Goal: Task Accomplishment & Management: Manage account settings

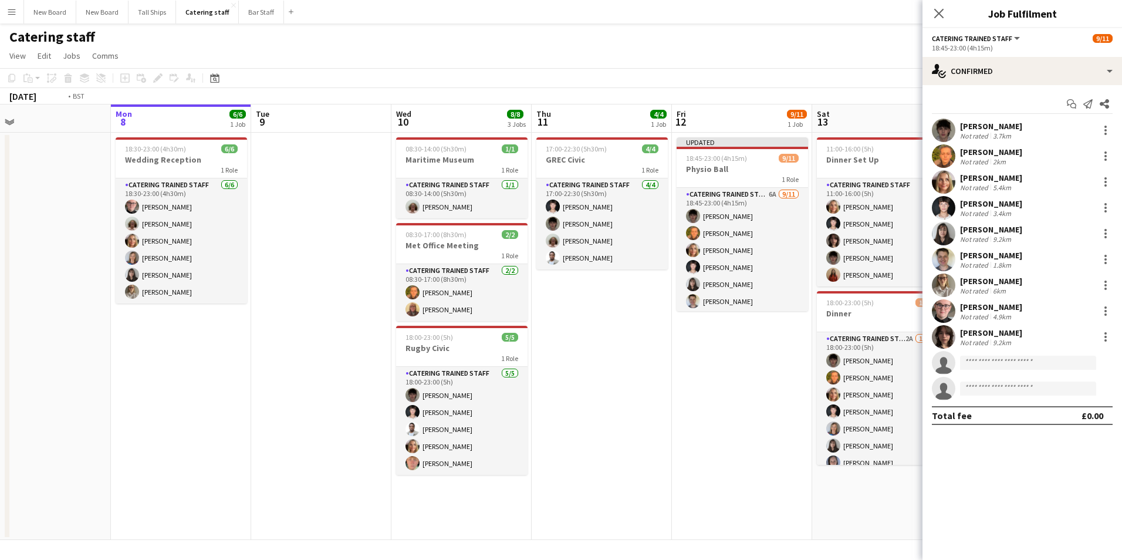
scroll to position [0, 401]
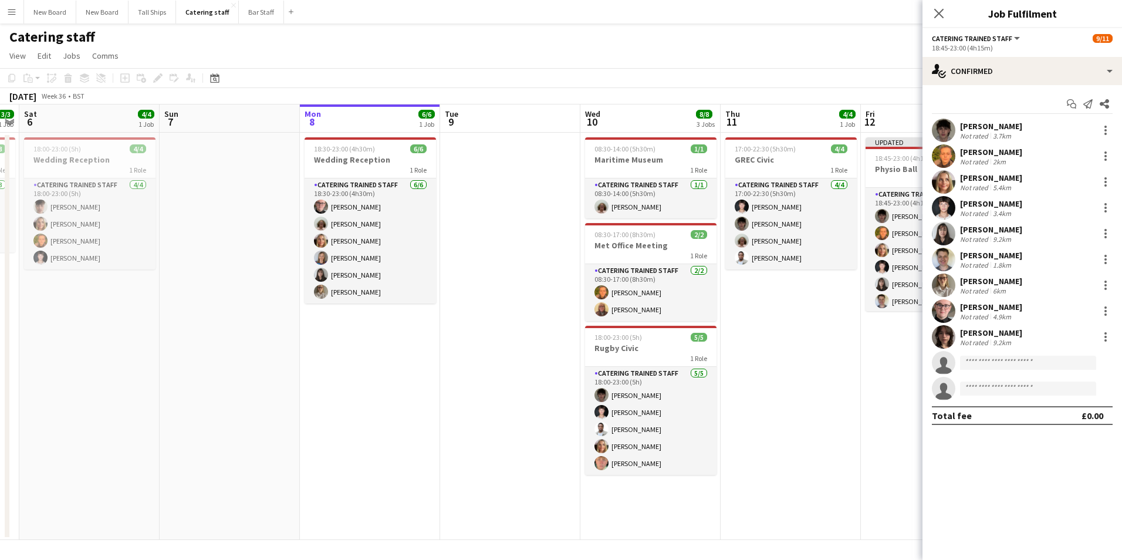
drag, startPoint x: 114, startPoint y: 225, endPoint x: 456, endPoint y: 197, distance: 342.8
click at [456, 197] on app-calendar-viewport "Wed 3 Thu 4 Fri 5 3/3 1 Job Sat 6 4/4 1 Job Sun 7 Mon 8 6/6 1 Job Tue 9 Wed 10 …" at bounding box center [561, 321] width 1122 height 435
click at [255, 15] on button "Bar Staff Close" at bounding box center [261, 12] width 45 height 23
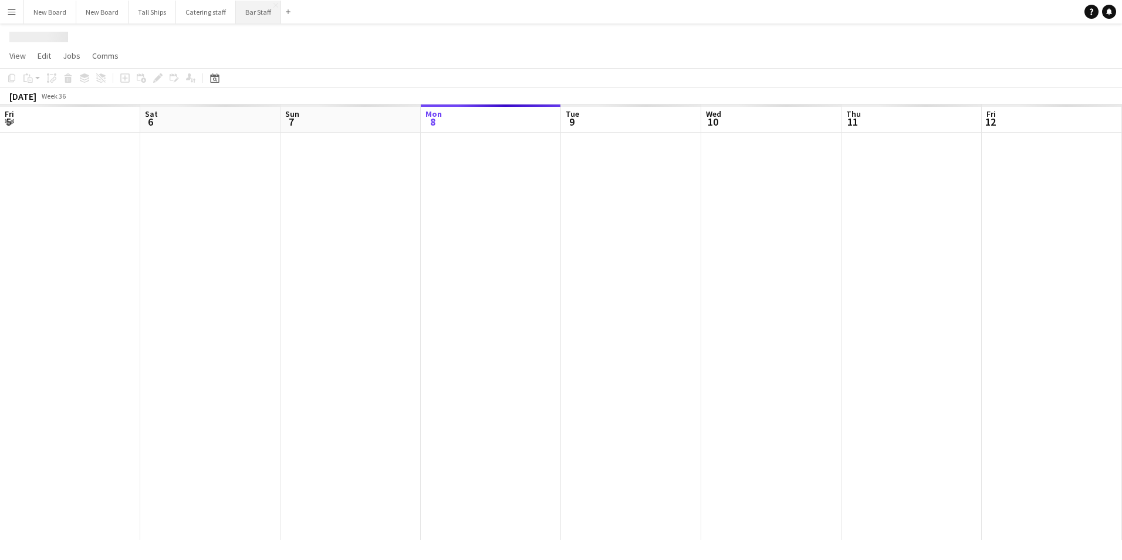
scroll to position [0, 281]
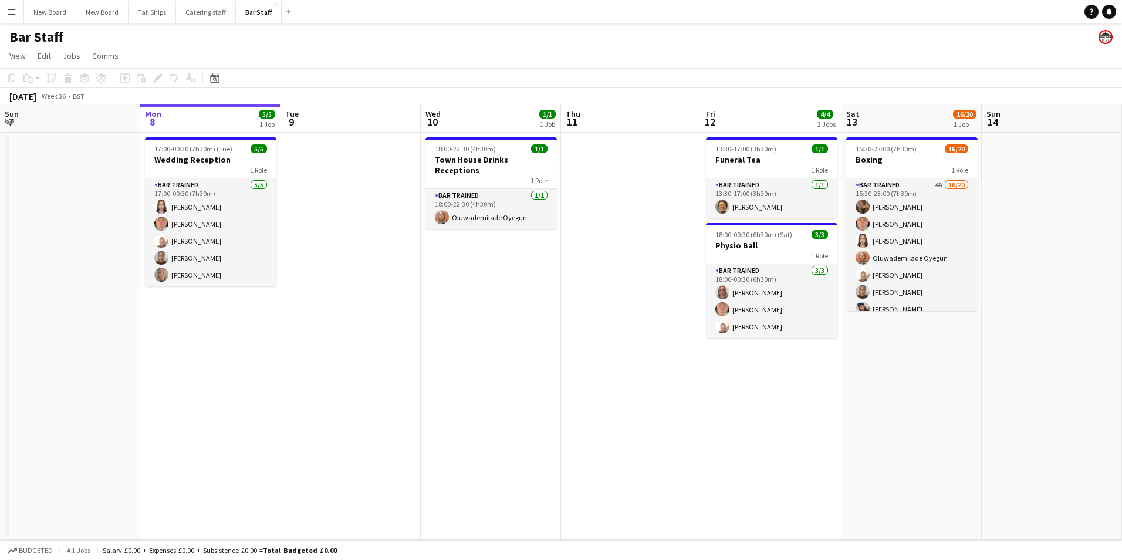
click at [507, 357] on app-date-cell "18:00-22:30 (4h30m) 1/1 Town House Drinks Receptions 1 Role Bar trained [DATE] …" at bounding box center [491, 336] width 140 height 407
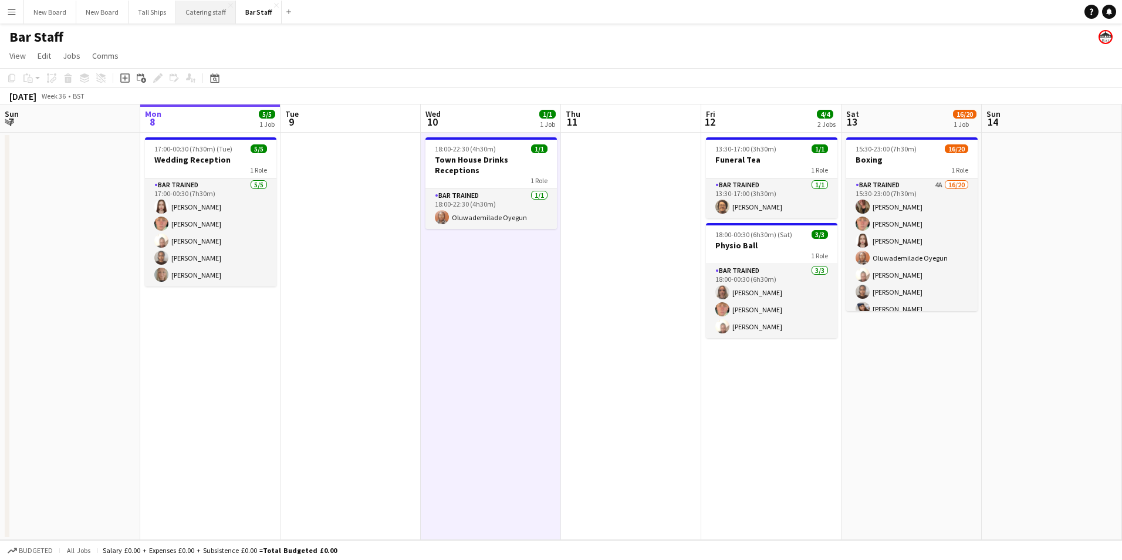
click at [195, 9] on button "Catering staff Close" at bounding box center [206, 12] width 60 height 23
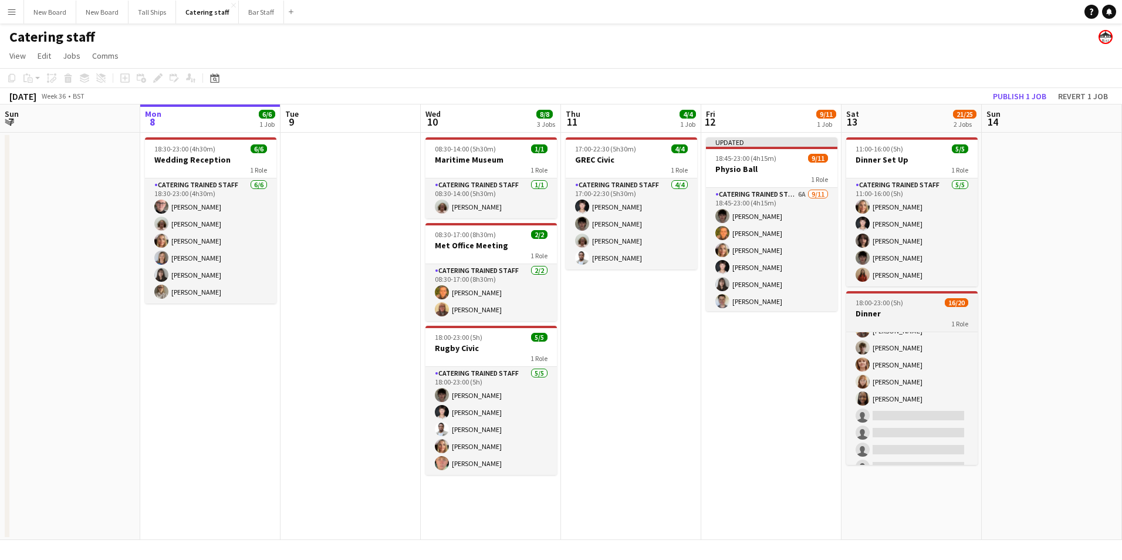
scroll to position [231, 0]
drag, startPoint x: 928, startPoint y: 402, endPoint x: 1122, endPoint y: 1, distance: 445.2
click at [928, 401] on app-card-role "Catering trained staff 2A 16/20 18:00-23:00 (5h) [PERSON_NAME] [PERSON_NAME] Ch…" at bounding box center [911, 283] width 131 height 363
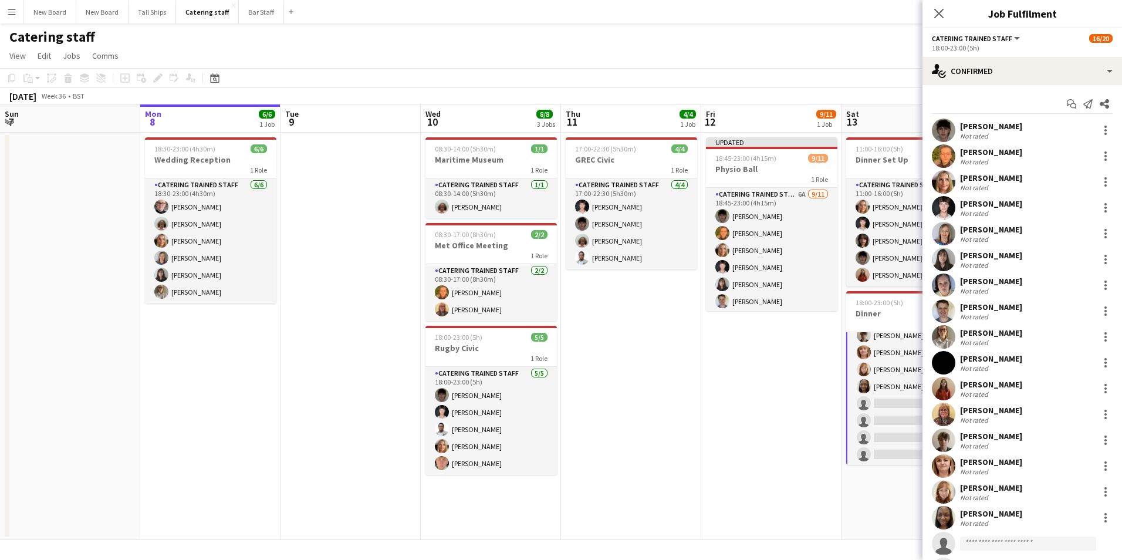
scroll to position [232, 0]
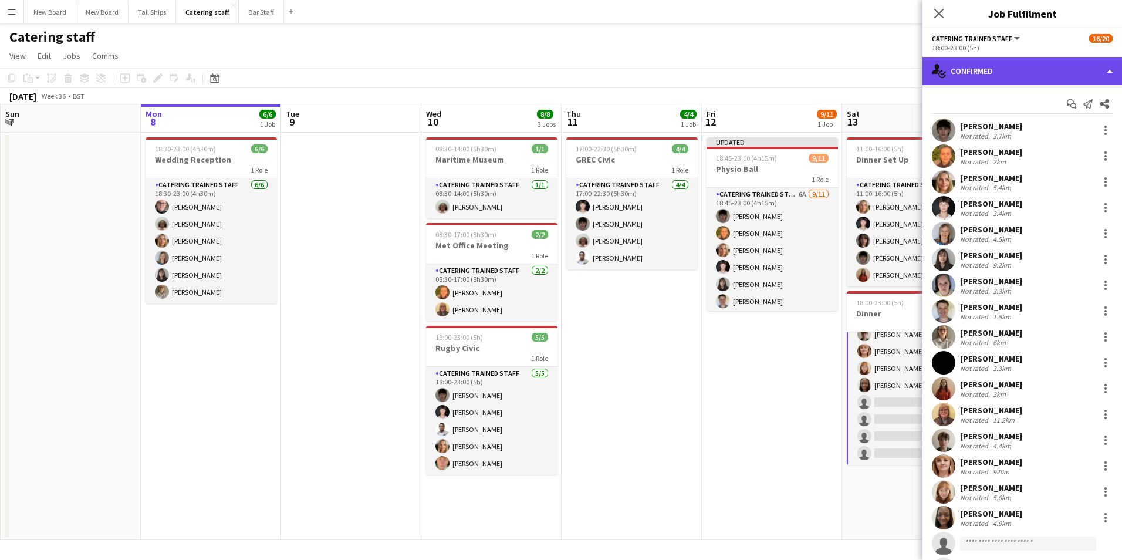
click at [1042, 75] on div "single-neutral-actions-check-2 Confirmed" at bounding box center [1023, 71] width 200 height 28
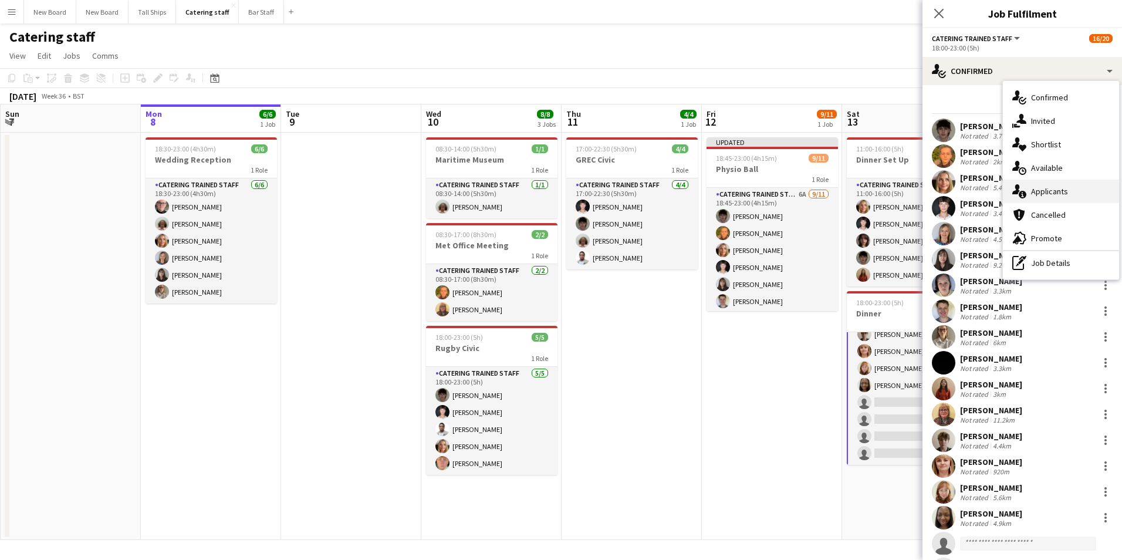
click at [1074, 195] on div "single-neutral-actions-information Applicants" at bounding box center [1061, 191] width 116 height 23
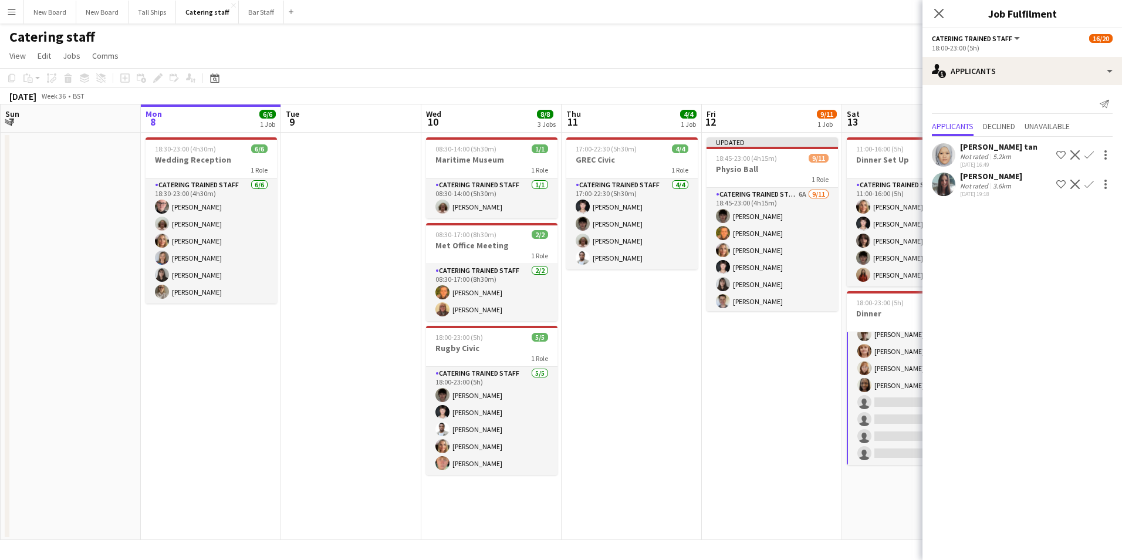
click at [357, 305] on app-date-cell at bounding box center [351, 336] width 140 height 407
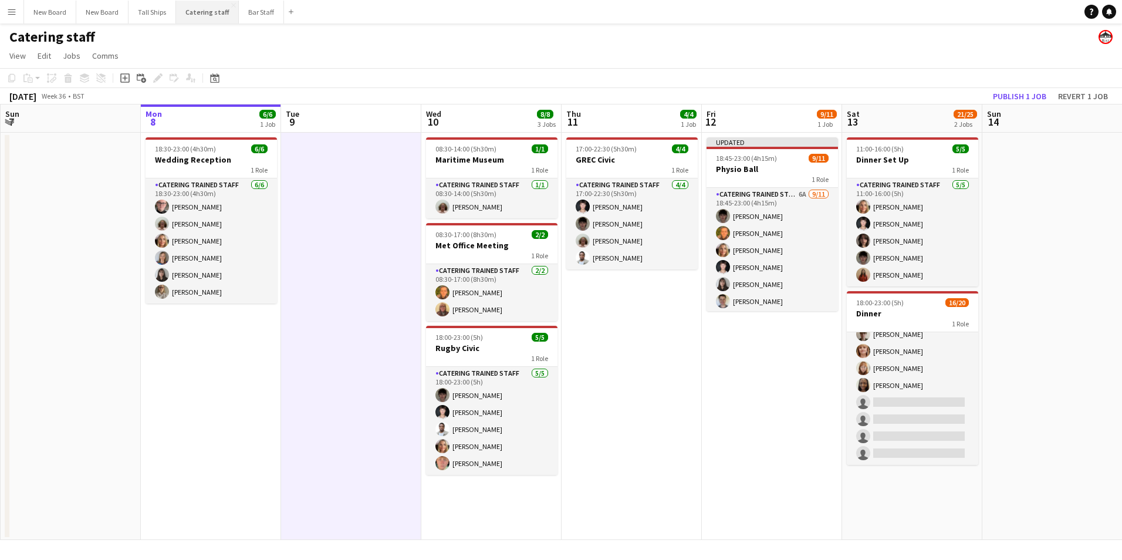
scroll to position [231, 0]
click at [257, 10] on button "Bar Staff Close" at bounding box center [261, 12] width 45 height 23
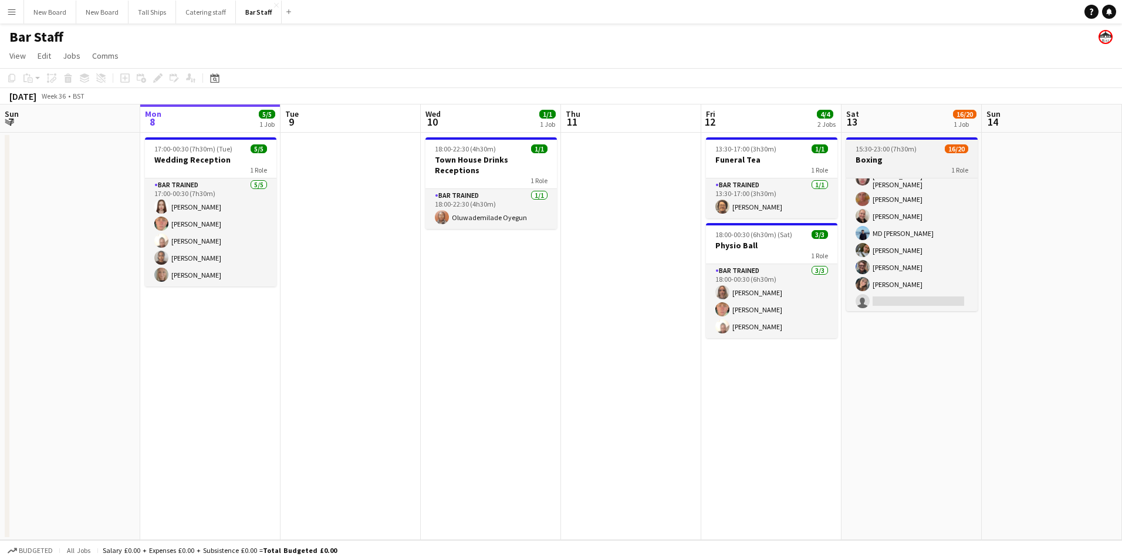
scroll to position [231, 0]
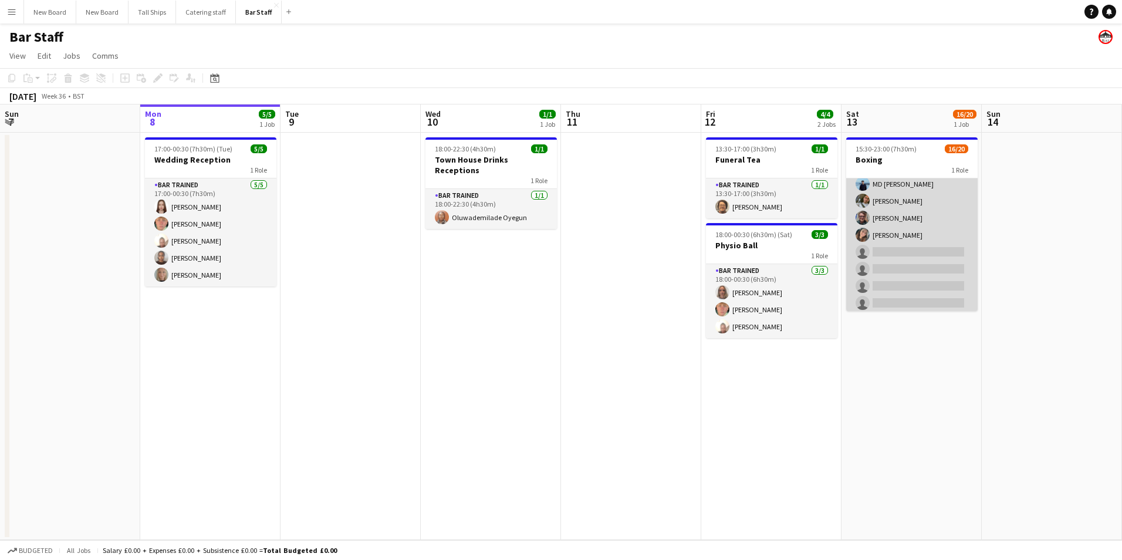
click at [928, 251] on app-card-role "Bar trained 4A 16/20 15:30-23:00 (7h30m) [PERSON_NAME] [PERSON_NAME] [PERSON_NA…" at bounding box center [911, 131] width 131 height 367
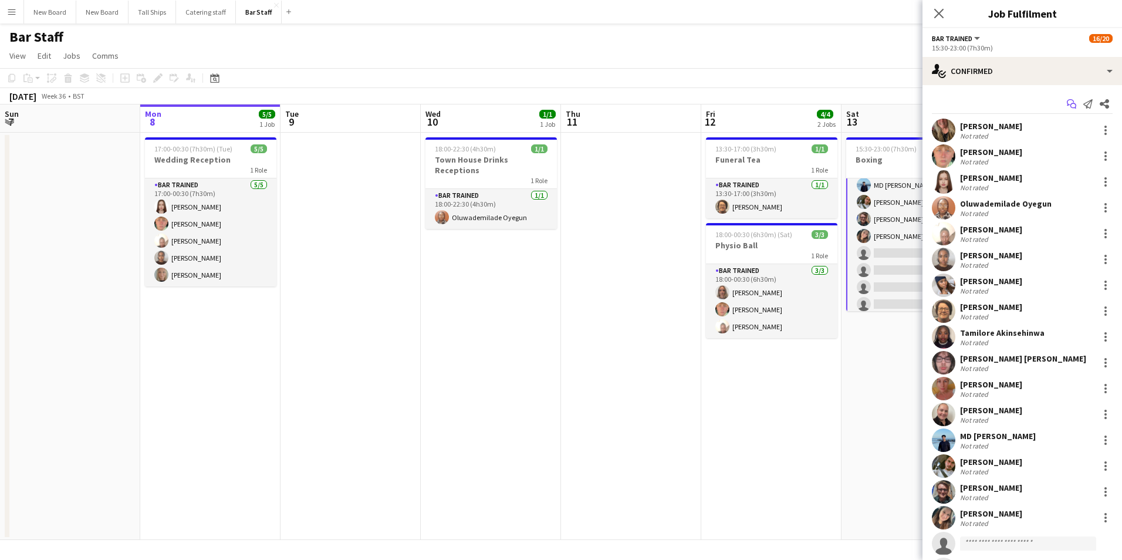
scroll to position [232, 0]
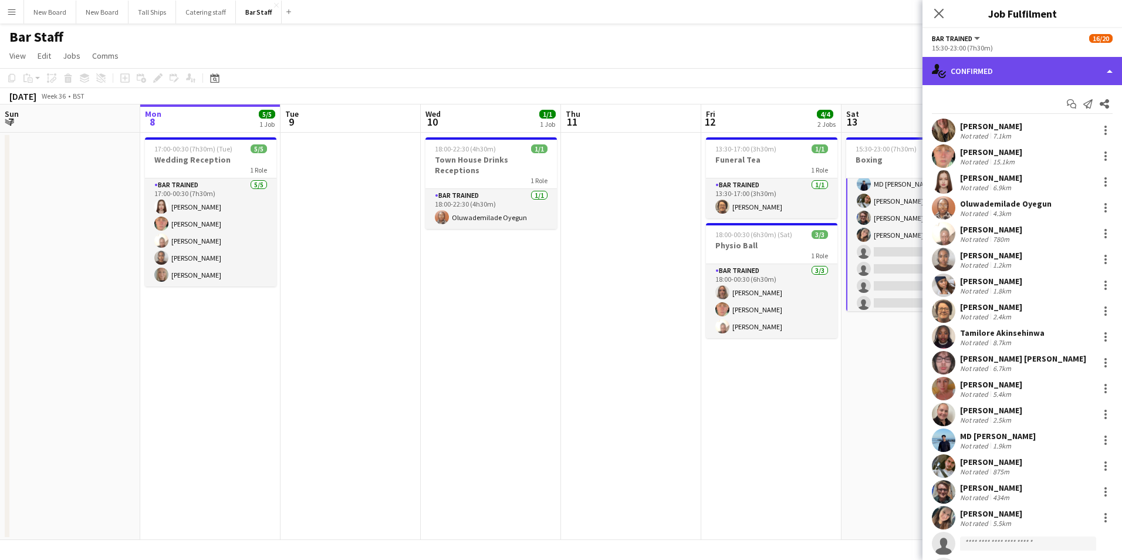
click at [1079, 60] on div "single-neutral-actions-check-2 Confirmed" at bounding box center [1023, 71] width 200 height 28
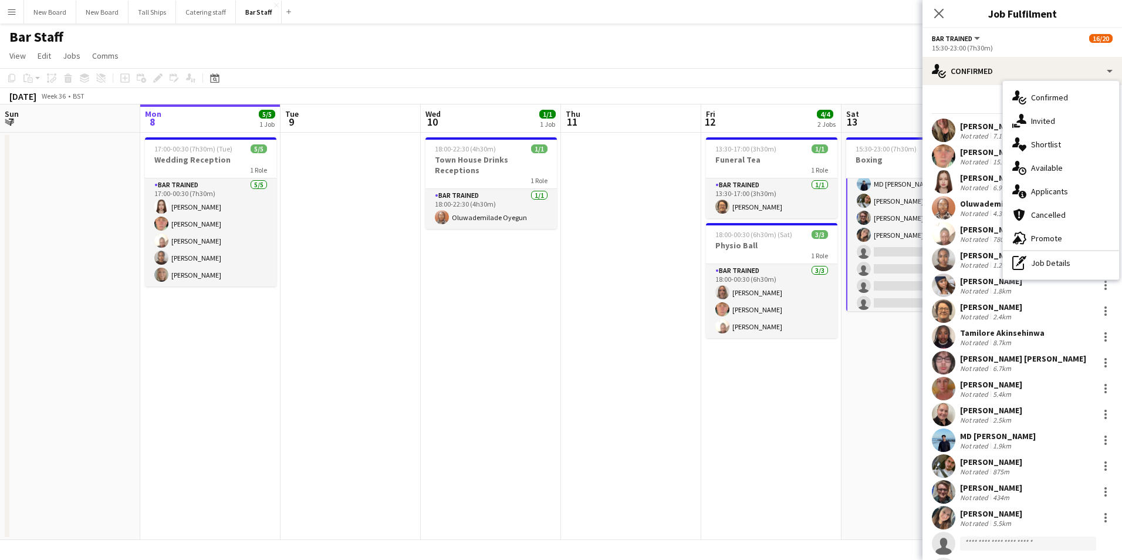
click at [1077, 195] on div "single-neutral-actions-information Applicants" at bounding box center [1061, 191] width 116 height 23
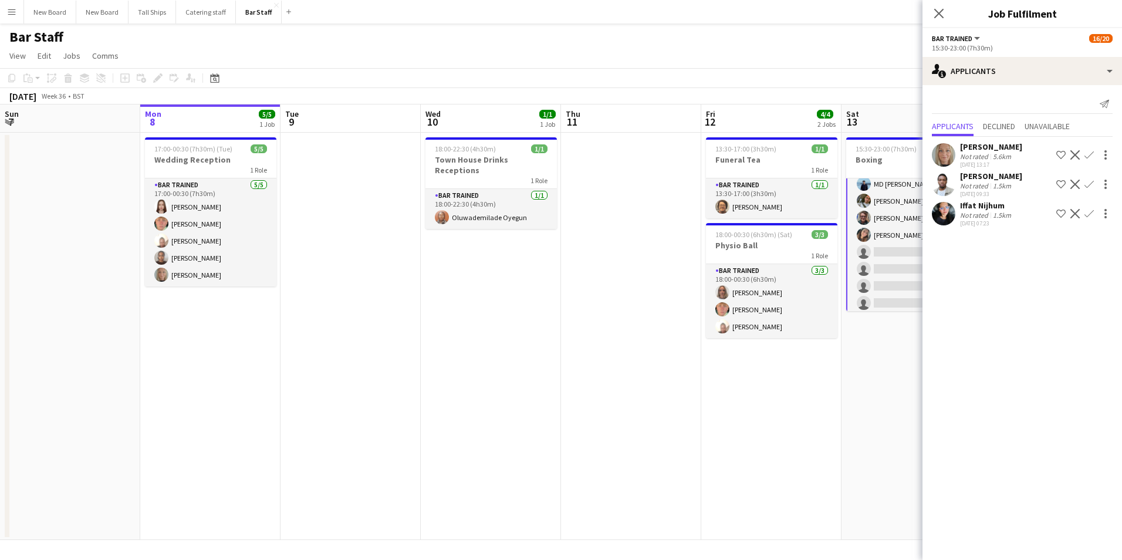
click at [779, 434] on app-date-cell "13:30-17:00 (3h30m) 1/1 Funeral Tea 1 Role Bar trained [DATE] 13:30-17:00 (3h30…" at bounding box center [771, 336] width 140 height 407
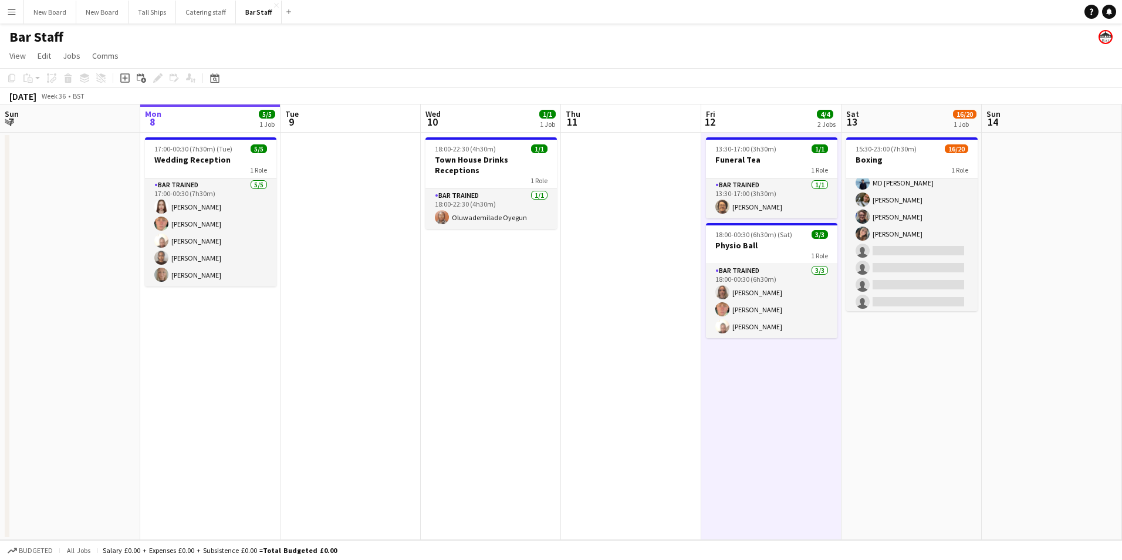
scroll to position [231, 0]
click at [191, 8] on button "Catering staff Close" at bounding box center [206, 12] width 60 height 23
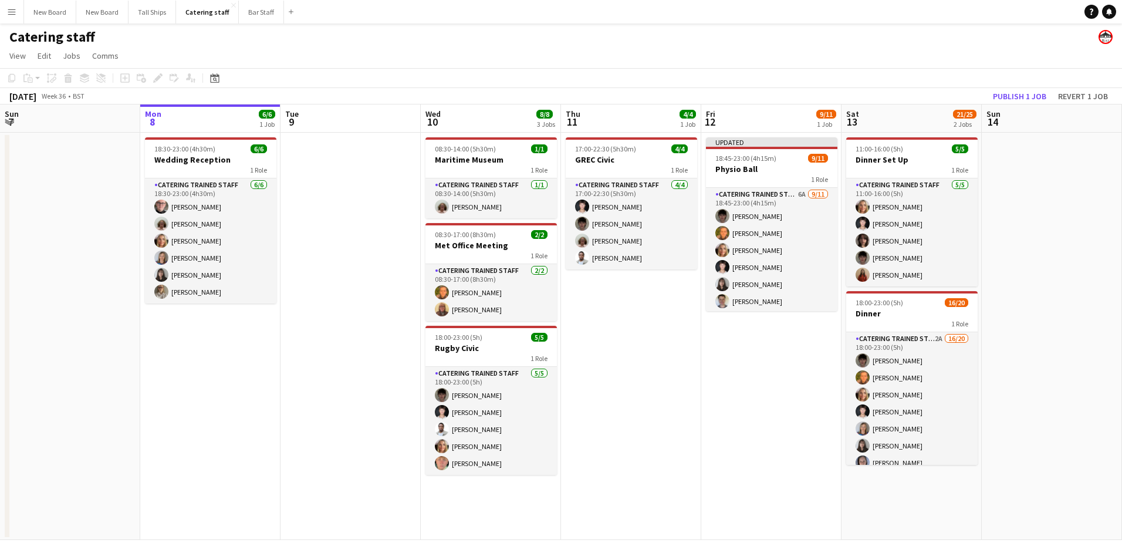
scroll to position [36, 0]
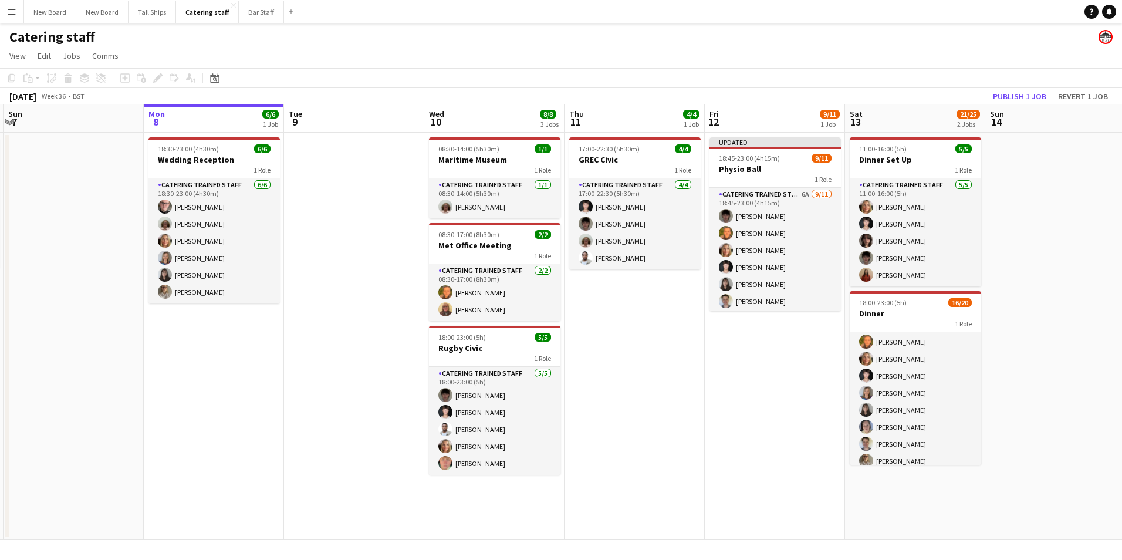
drag, startPoint x: 979, startPoint y: 390, endPoint x: 974, endPoint y: 435, distance: 45.5
click at [977, 441] on app-calendar-viewport "Fri 5 3/3 1 Job Sat 6 4/4 1 Job Sun 7 Mon 8 6/6 1 Job Tue 9 Wed 10 8/8 3 Jobs T…" at bounding box center [561, 321] width 1122 height 435
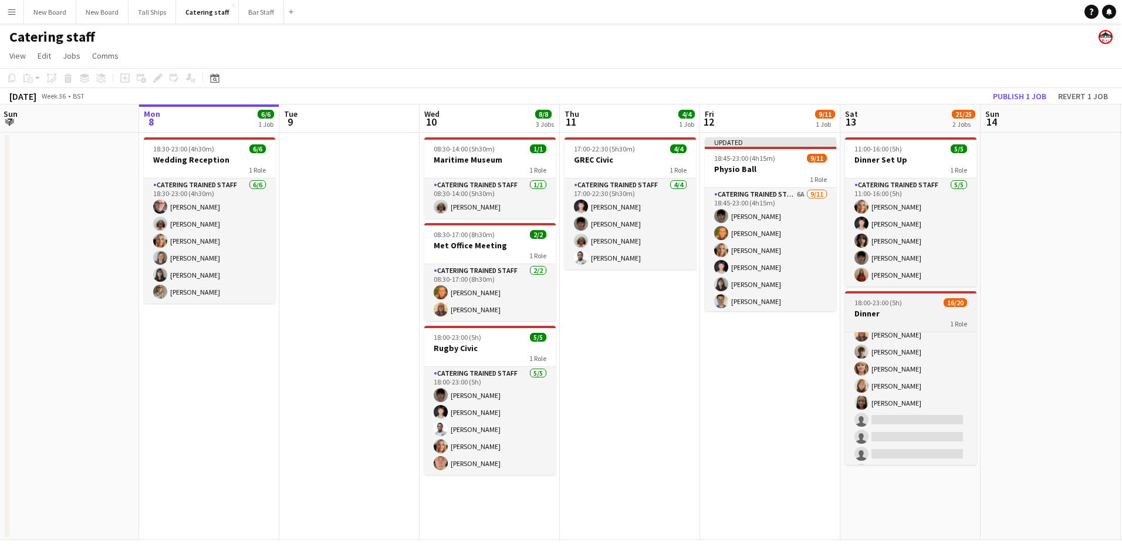
scroll to position [215, 0]
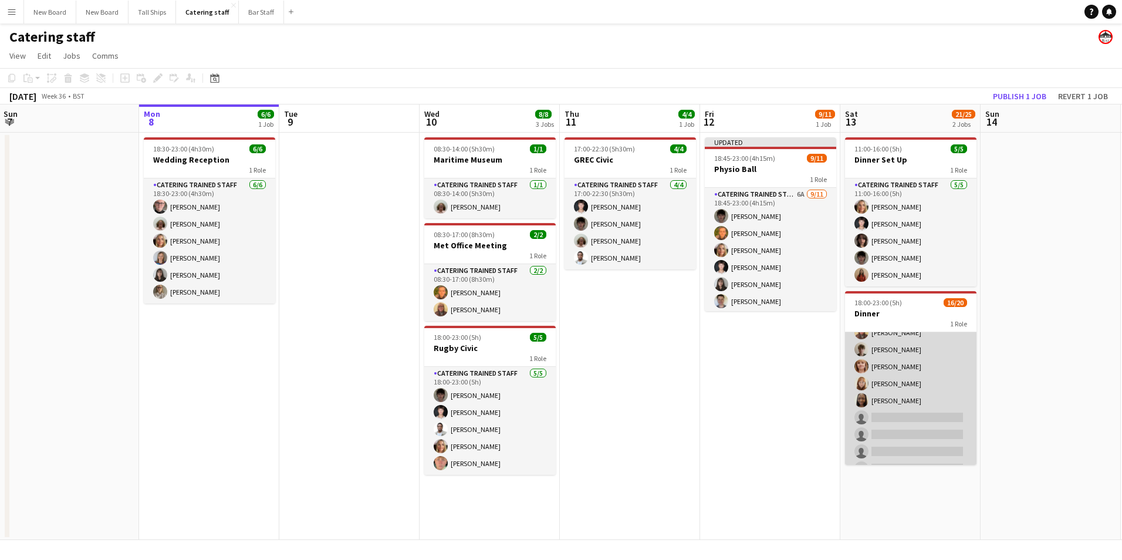
click at [927, 414] on app-card-role "Catering trained staff 2A 16/20 18:00-23:00 (5h) [PERSON_NAME] [PERSON_NAME] Ch…" at bounding box center [910, 298] width 131 height 363
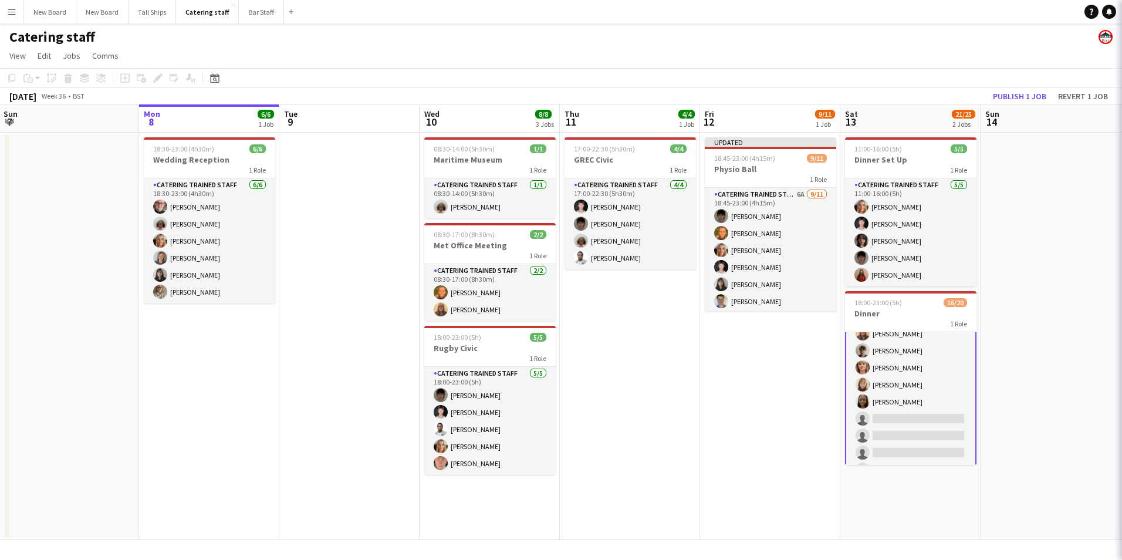
scroll to position [217, 0]
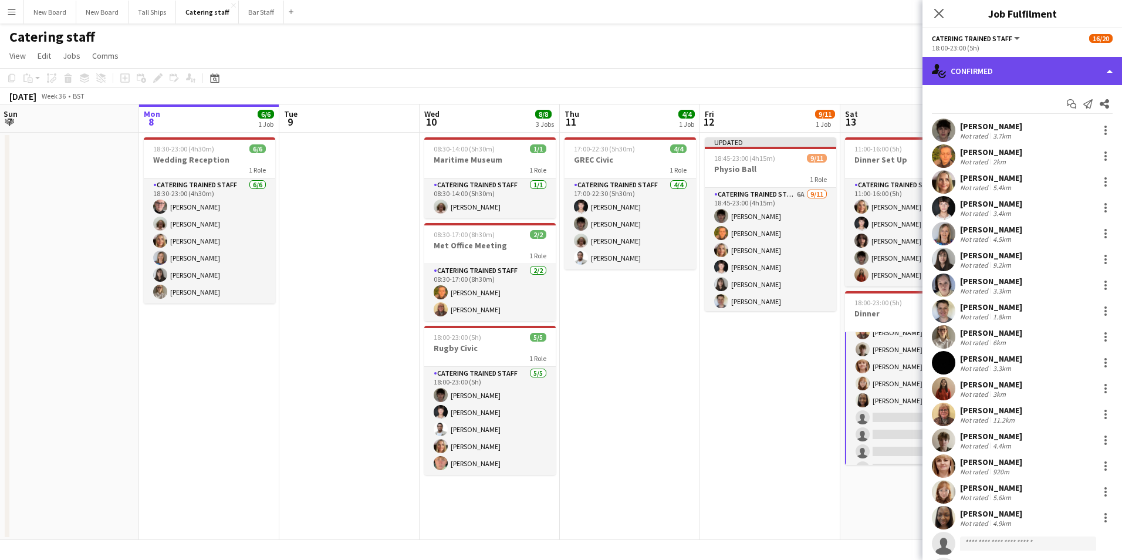
click at [1024, 71] on div "single-neutral-actions-check-2 Confirmed" at bounding box center [1023, 71] width 200 height 28
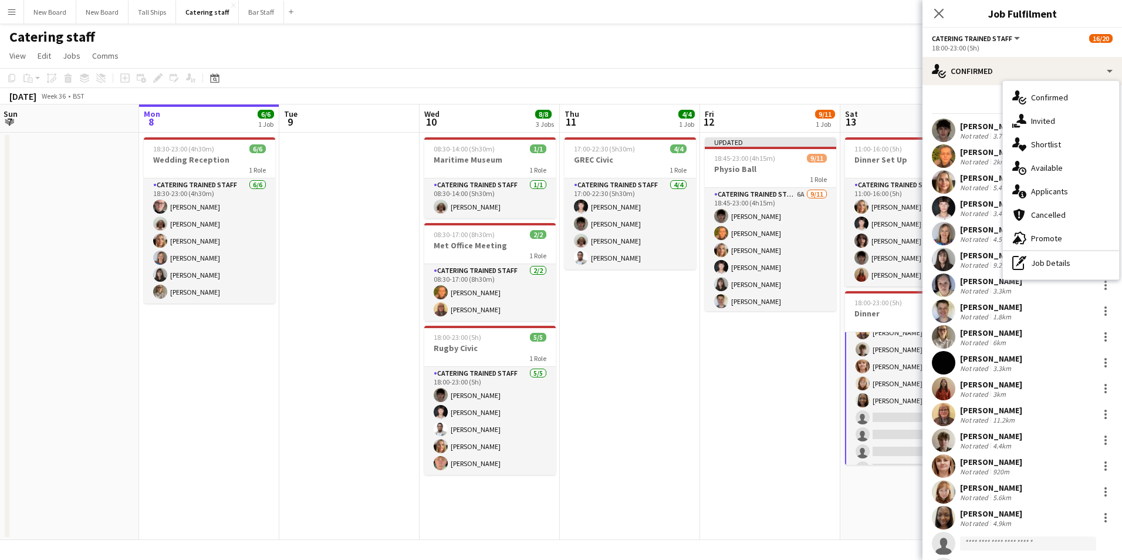
drag, startPoint x: 1072, startPoint y: 195, endPoint x: 1088, endPoint y: 215, distance: 25.0
click at [1073, 196] on div "single-neutral-actions-information Applicants" at bounding box center [1061, 191] width 116 height 23
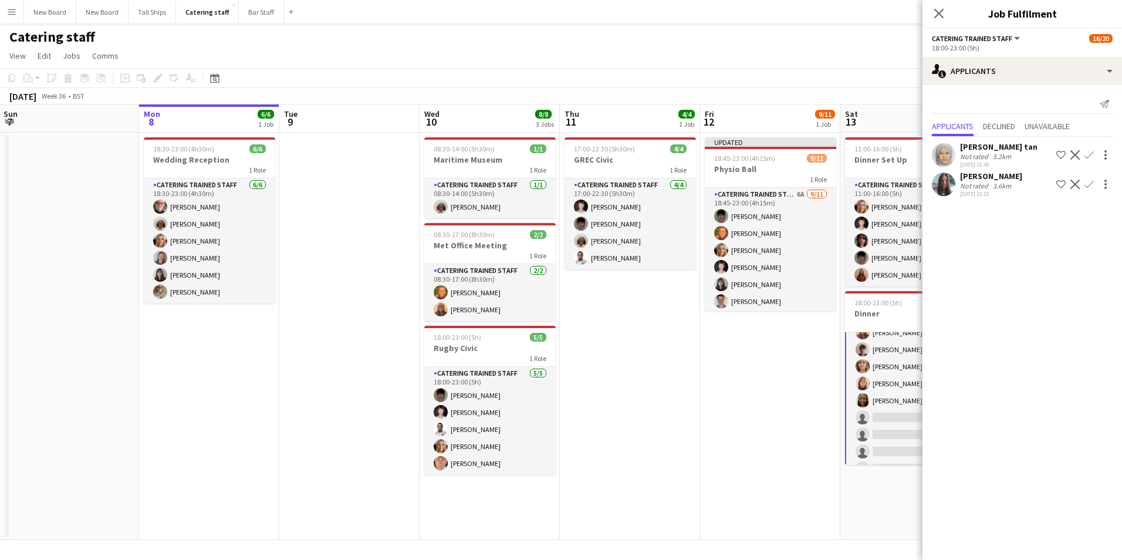
click at [746, 418] on app-date-cell "Updated 18:45-23:00 (4h15m) 9/11 Physio Ball 1 Role Catering trained staff 6A […" at bounding box center [770, 336] width 140 height 407
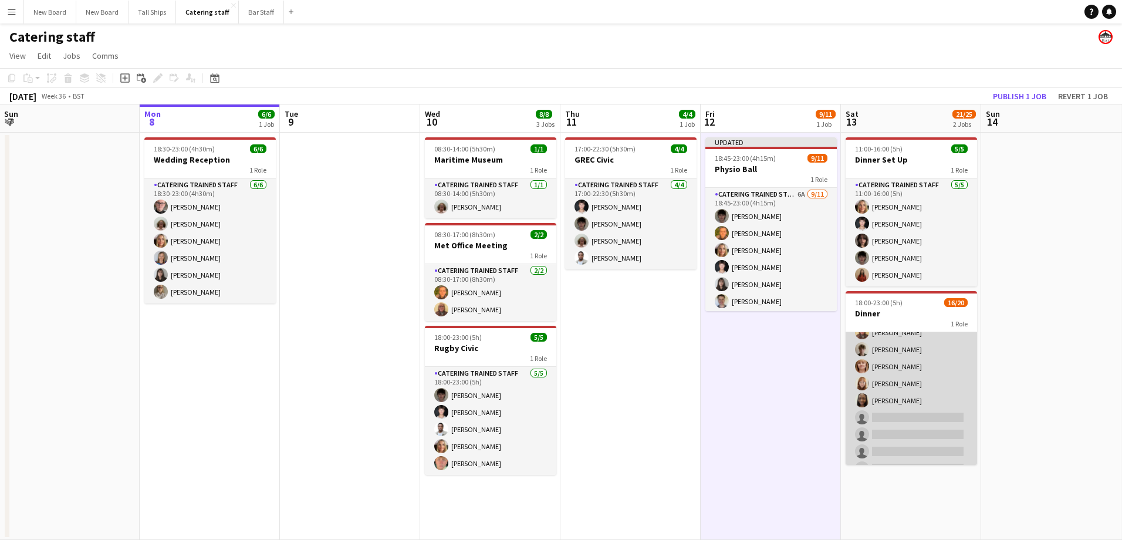
click at [913, 422] on app-card-role "Catering trained staff 2A 16/20 18:00-23:00 (5h) [PERSON_NAME] [PERSON_NAME] Ch…" at bounding box center [911, 298] width 131 height 363
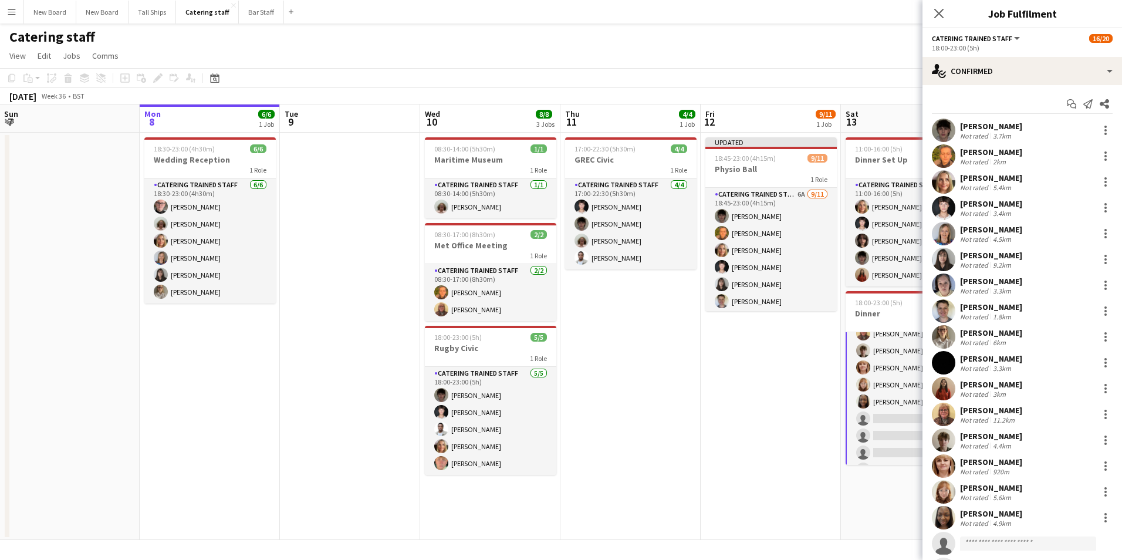
scroll to position [217, 0]
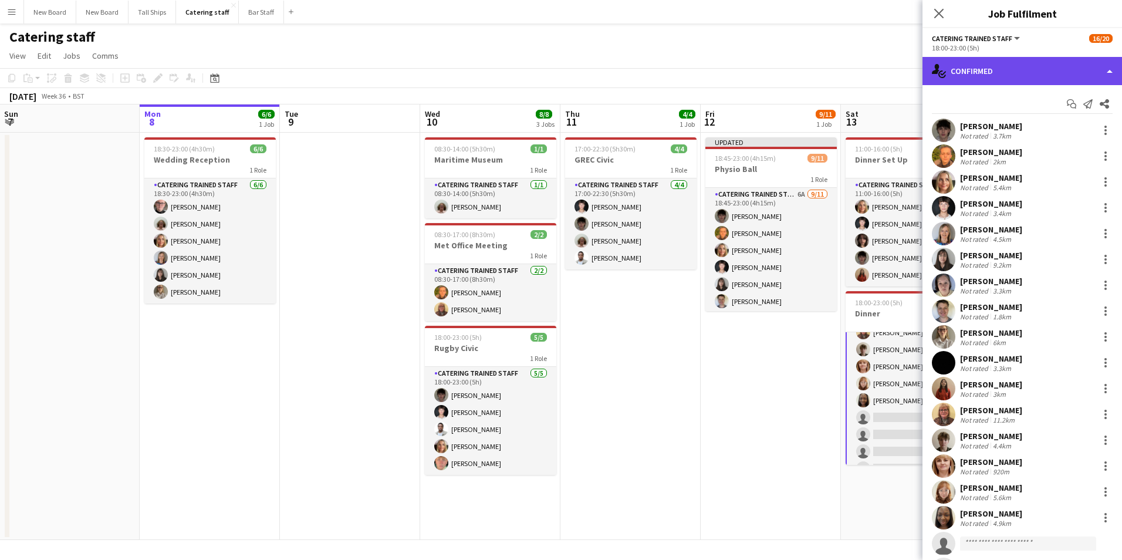
click at [1084, 66] on div "single-neutral-actions-check-2 Confirmed" at bounding box center [1023, 71] width 200 height 28
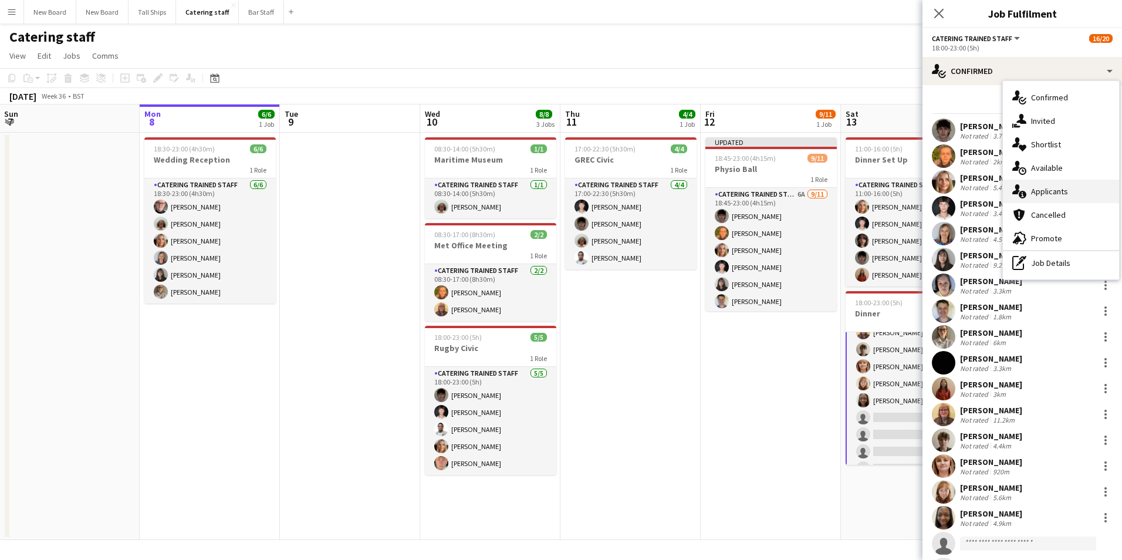
click at [1060, 197] on span "Applicants" at bounding box center [1049, 191] width 37 height 11
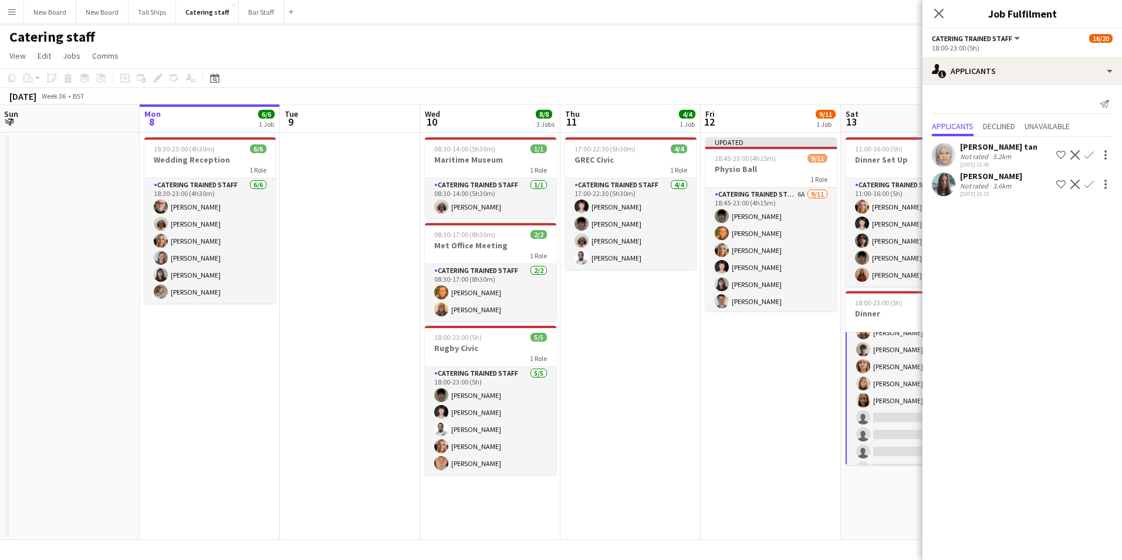
click at [1093, 154] on app-icon "Confirm" at bounding box center [1089, 154] width 9 height 9
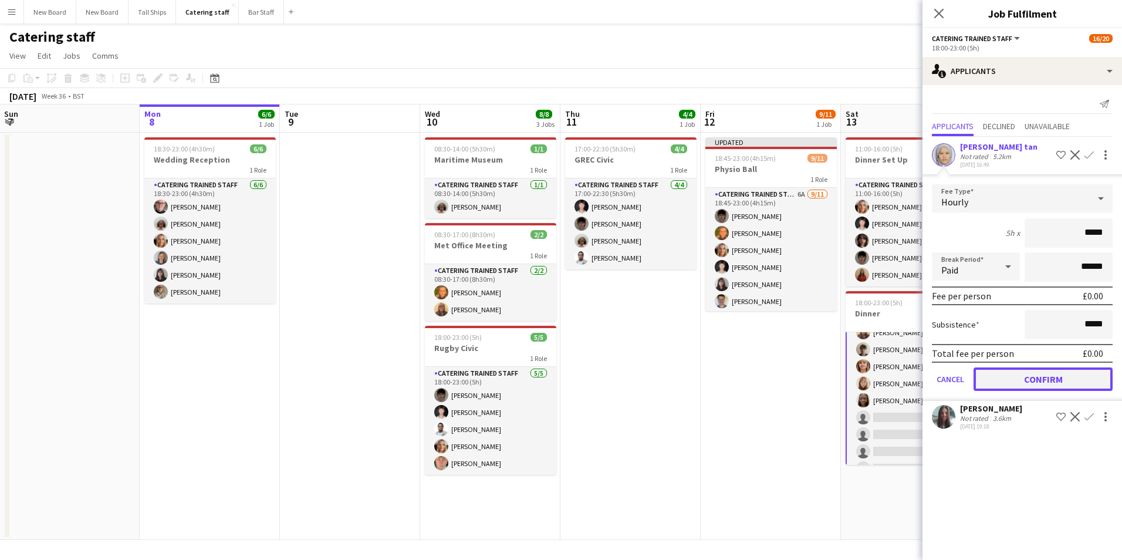
click at [1072, 376] on button "Confirm" at bounding box center [1043, 378] width 139 height 23
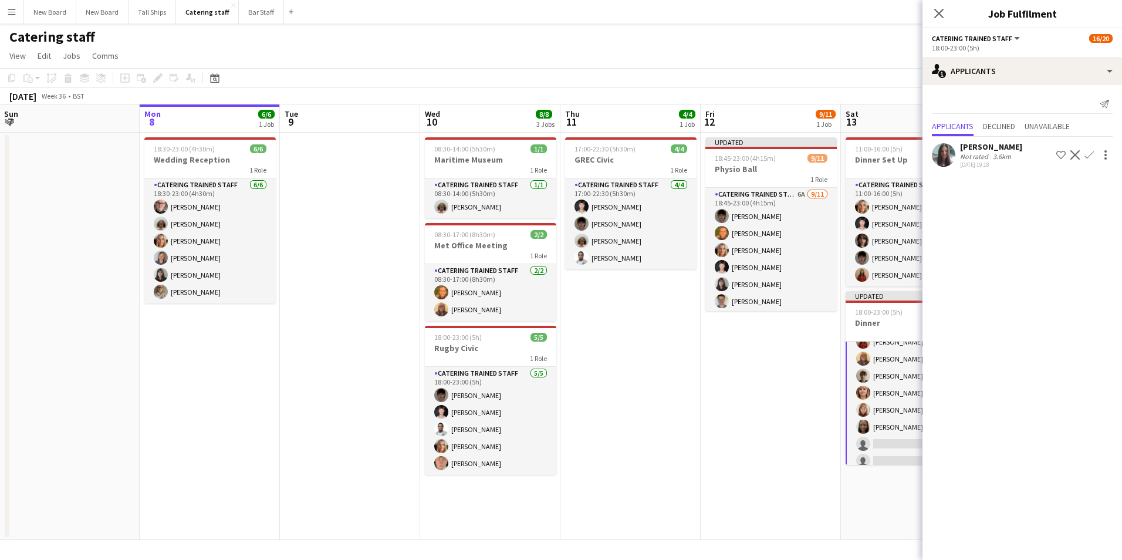
click at [1089, 153] on app-icon "Confirm" at bounding box center [1089, 154] width 9 height 9
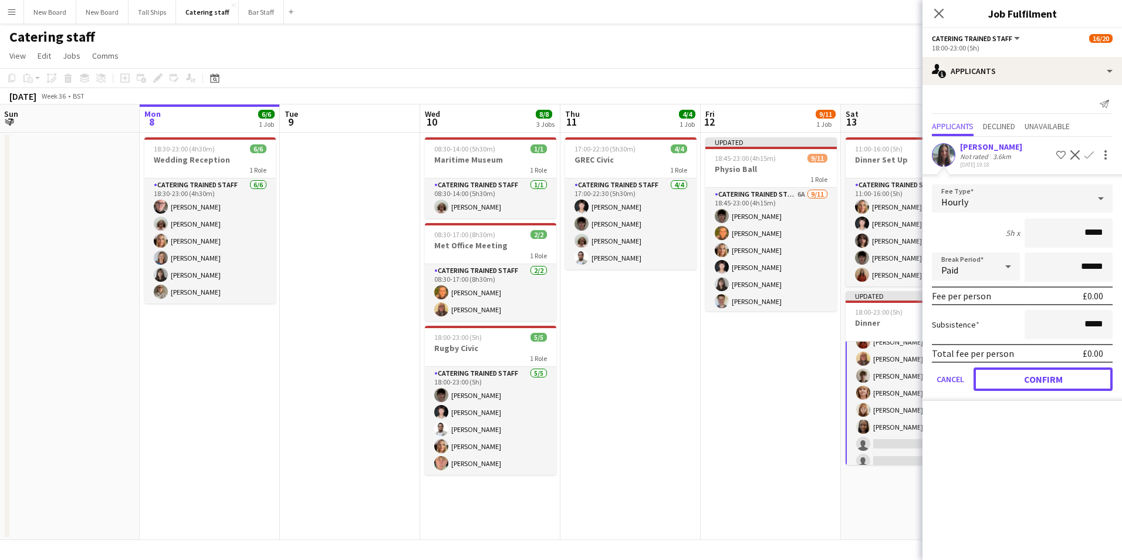
click at [1032, 379] on button "Confirm" at bounding box center [1043, 378] width 139 height 23
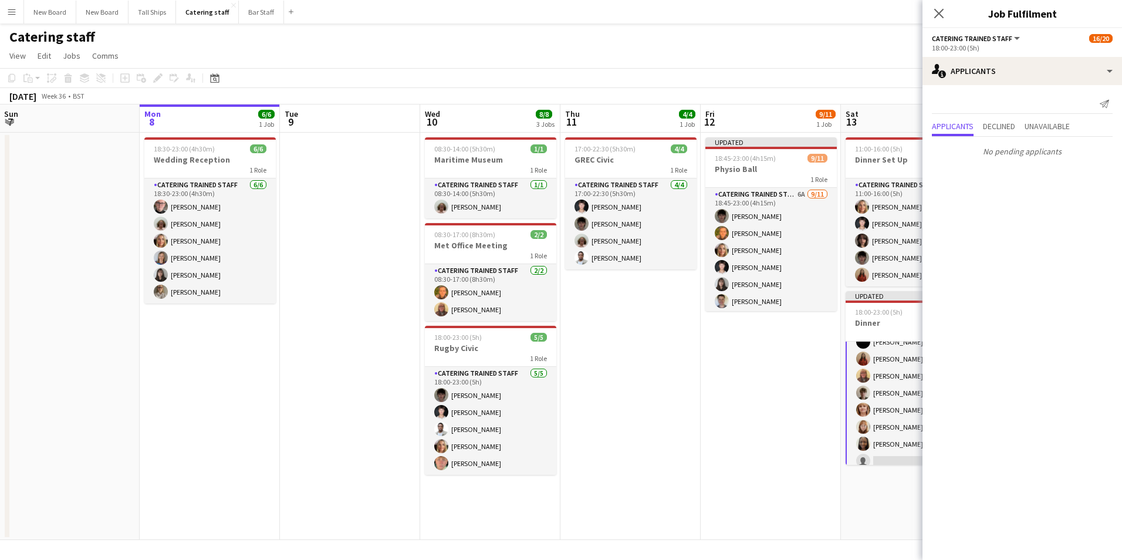
drag, startPoint x: 664, startPoint y: 418, endPoint x: 783, endPoint y: 416, distance: 119.2
click at [672, 418] on app-calendar-viewport "Fri 5 3/3 1 Job Sat 6 4/4 1 Job Sun 7 Mon 8 6/6 1 Job Tue 9 Wed 10 8/8 3 Jobs T…" at bounding box center [561, 321] width 1122 height 435
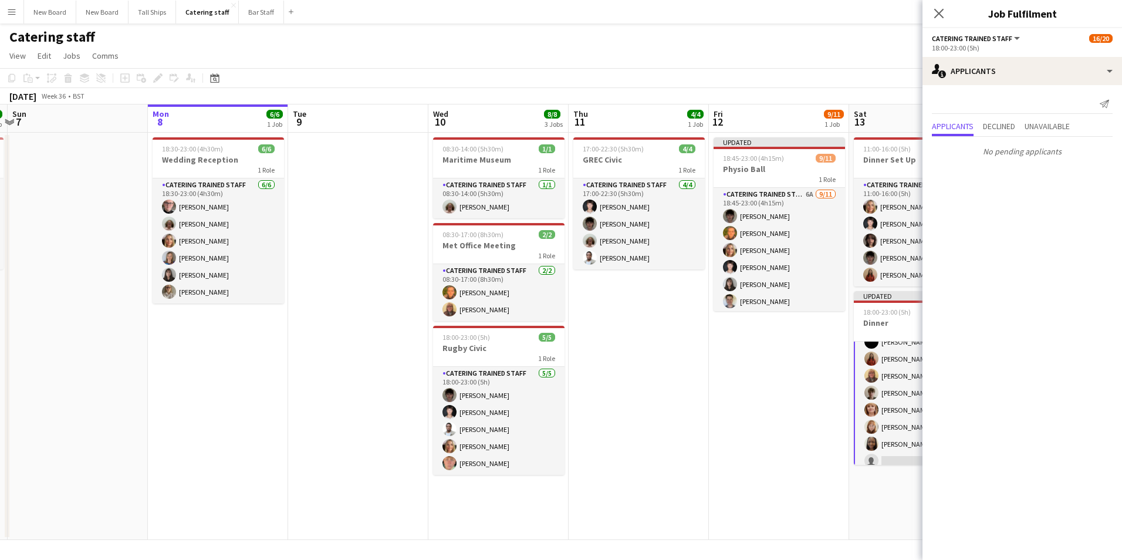
click at [803, 438] on app-date-cell "Updated 18:45-23:00 (4h15m) 9/11 Physio Ball 1 Role Catering trained staff 6A […" at bounding box center [779, 336] width 140 height 407
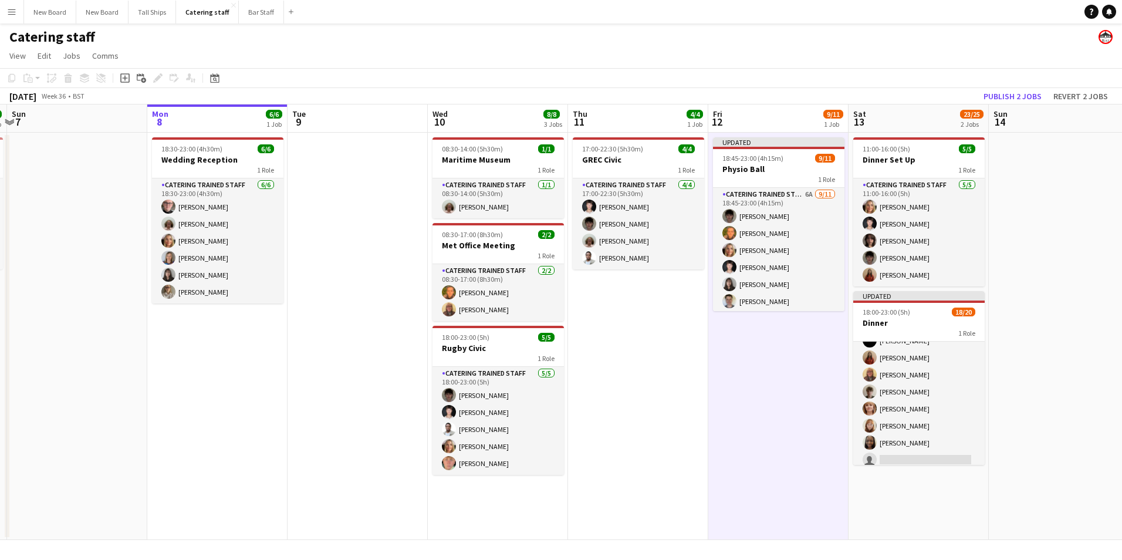
scroll to position [215, 0]
click at [1015, 95] on button "Publish 2 jobs" at bounding box center [1012, 96] width 67 height 15
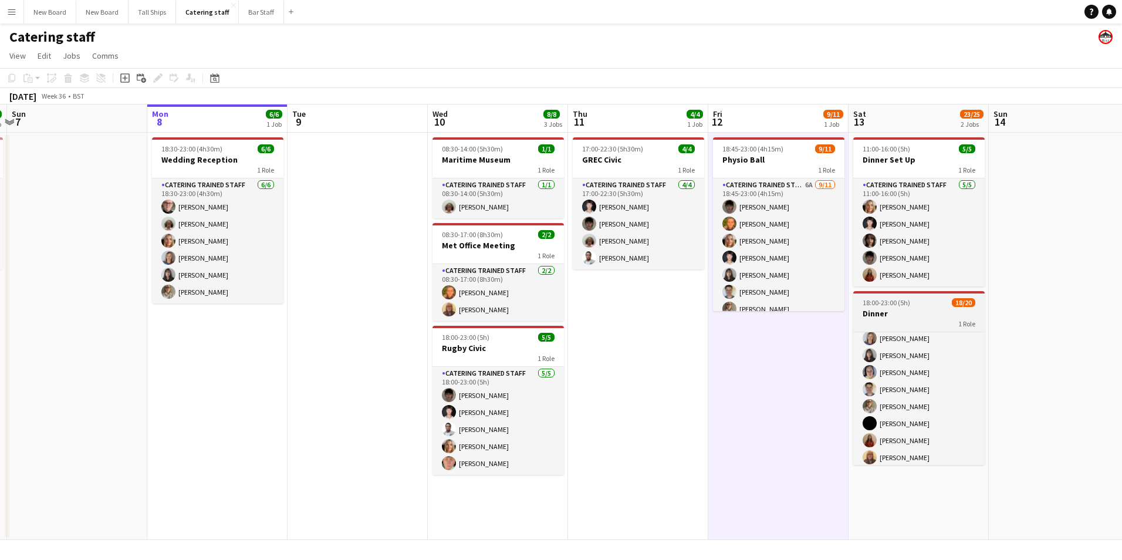
scroll to position [231, 0]
drag, startPoint x: 907, startPoint y: 438, endPoint x: 1122, endPoint y: 545, distance: 239.9
click at [907, 437] on app-card-role "Catering trained staff 18/20 18:00-23:00 (5h) [PERSON_NAME] tan [PERSON_NAME] […" at bounding box center [918, 283] width 131 height 363
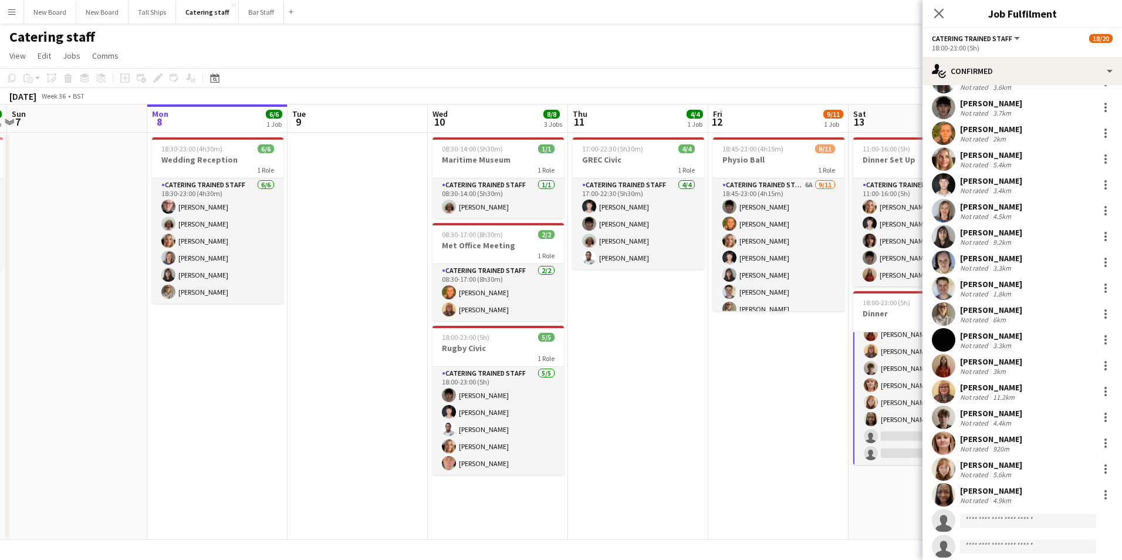
scroll to position [75, 0]
click at [1005, 525] on input at bounding box center [1028, 520] width 136 height 14
type input "****"
click at [1002, 494] on span "[DOMAIN_NAME][EMAIL_ADDRESS][DOMAIN_NAME]" at bounding box center [1028, 494] width 117 height 9
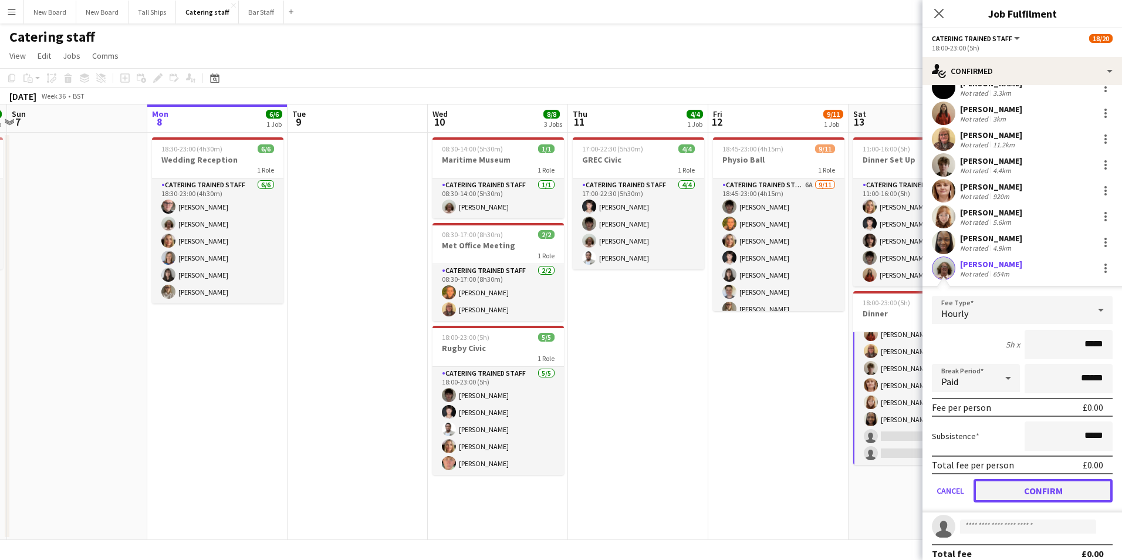
click at [1062, 488] on button "Confirm" at bounding box center [1043, 490] width 139 height 23
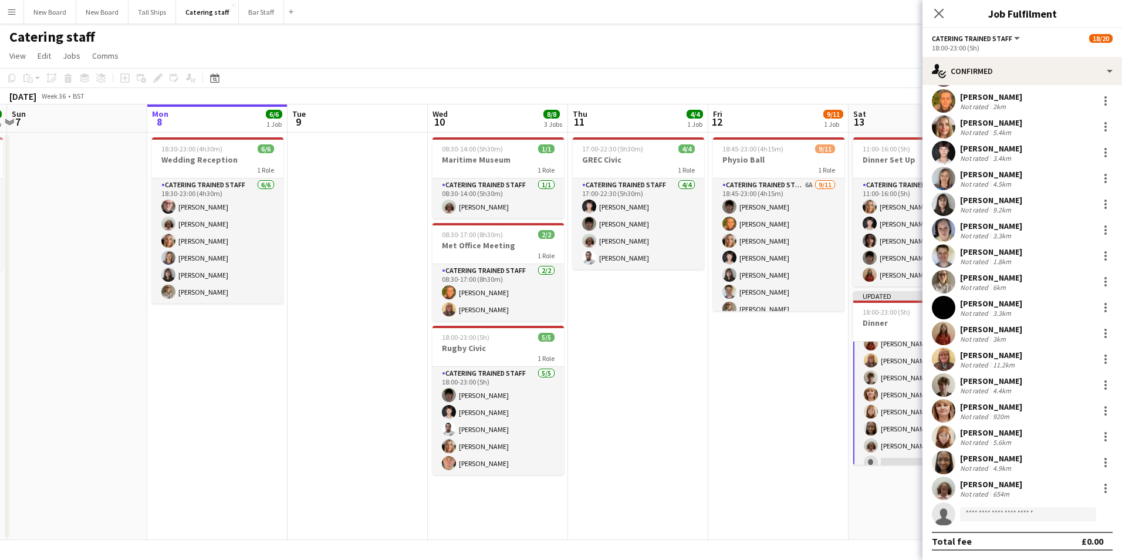
scroll to position [107, 0]
click at [807, 418] on app-date-cell "18:45-23:00 (4h15m) 9/11 Physio Ball 1 Role Catering trained staff 6A [DATE] 18…" at bounding box center [778, 336] width 140 height 407
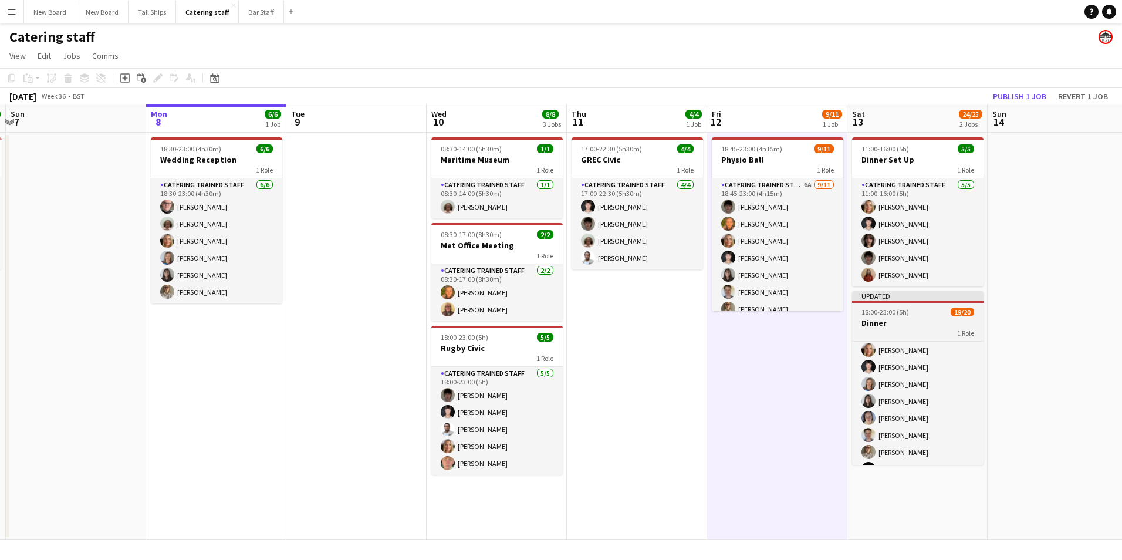
scroll to position [0, 0]
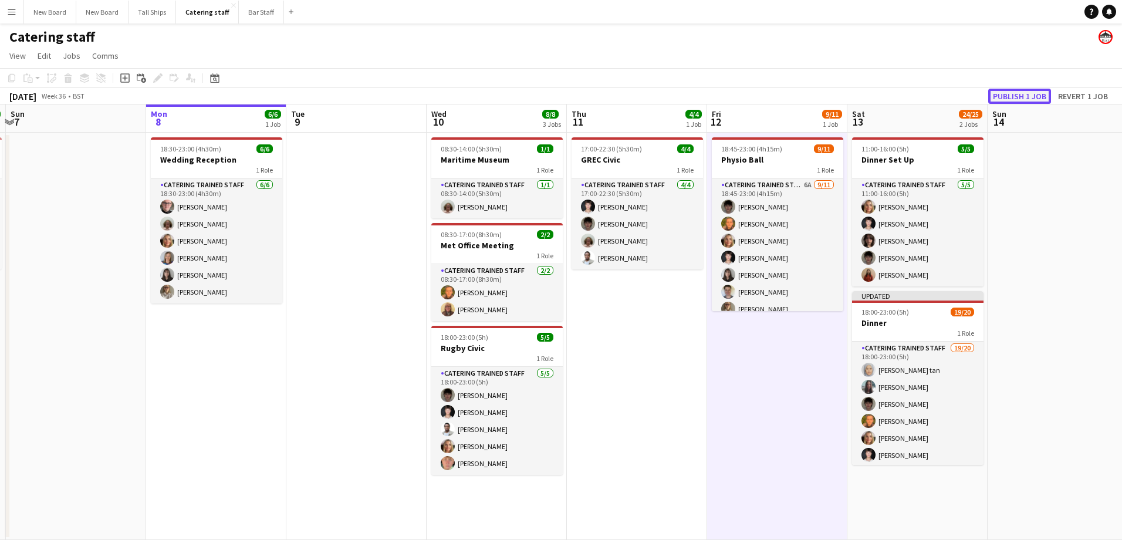
click at [1019, 93] on button "Publish 1 job" at bounding box center [1019, 96] width 63 height 15
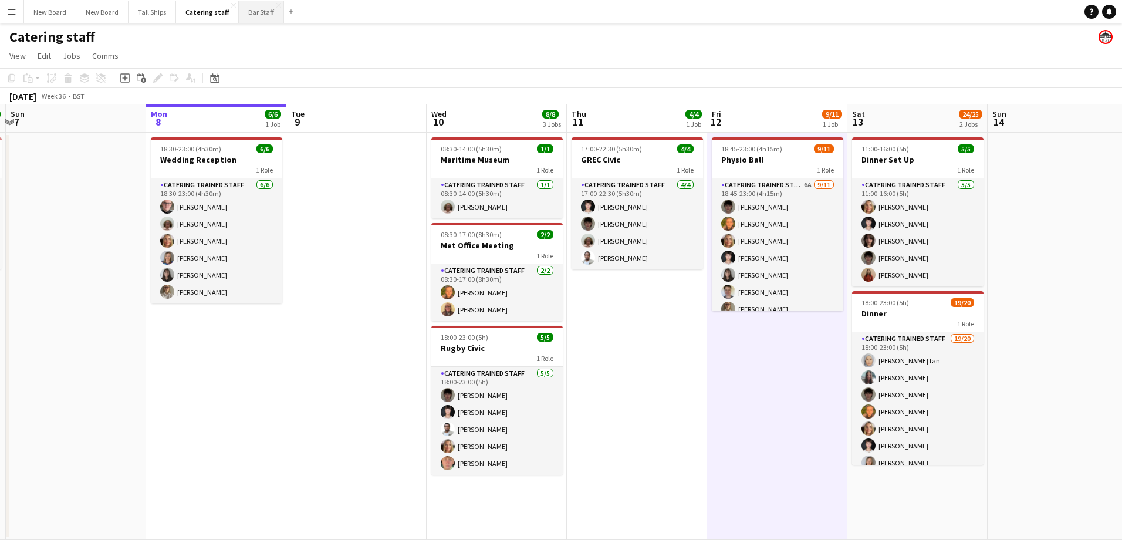
click at [251, 11] on button "Bar Staff Close" at bounding box center [261, 12] width 45 height 23
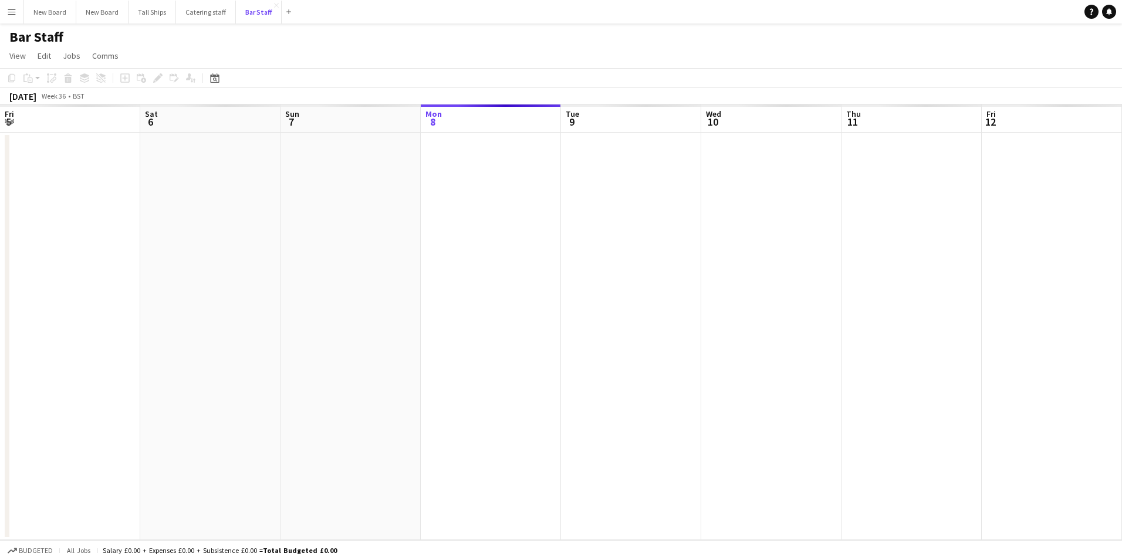
scroll to position [0, 281]
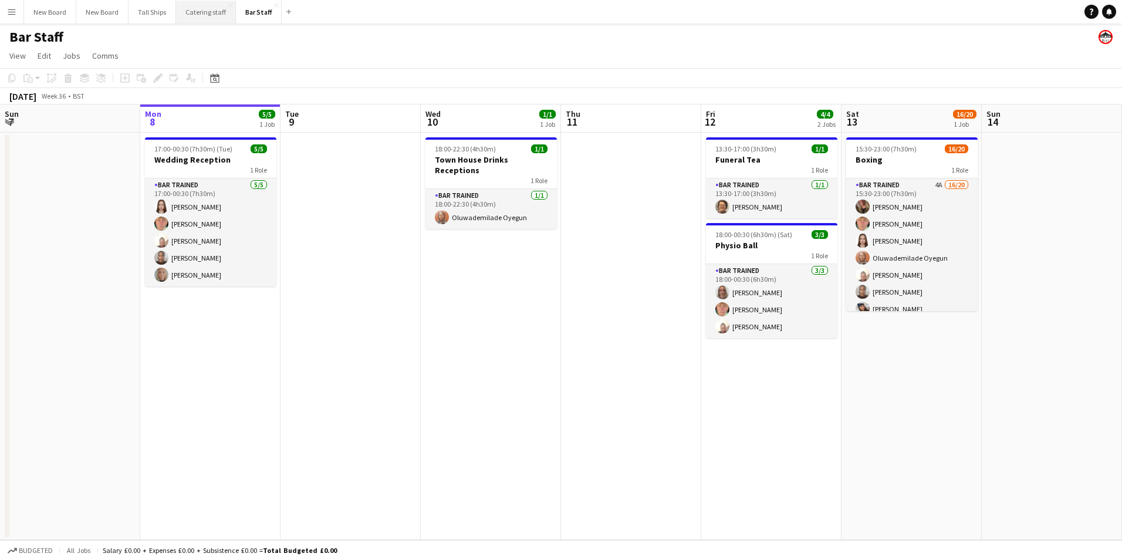
click at [202, 12] on button "Catering staff Close" at bounding box center [206, 12] width 60 height 23
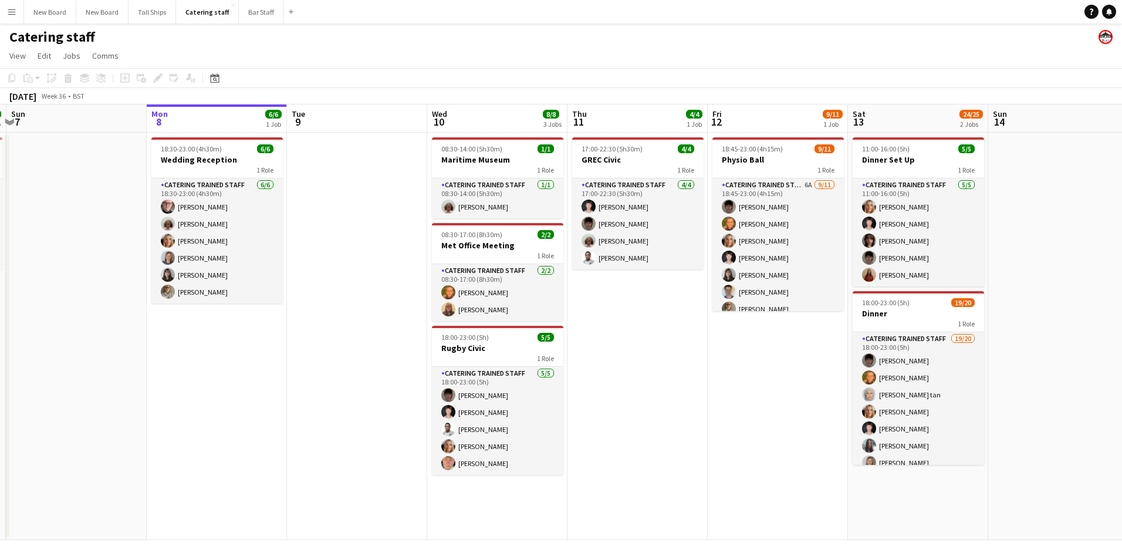
scroll to position [0, 272]
drag, startPoint x: 827, startPoint y: 241, endPoint x: 835, endPoint y: 239, distance: 8.4
click at [835, 239] on app-calendar-viewport "Fri 5 3/3 1 Job Sat 6 4/4 1 Job Sun 7 Mon 8 6/6 1 Job Tue 9 Wed 10 8/8 3 Jobs T…" at bounding box center [561, 321] width 1122 height 435
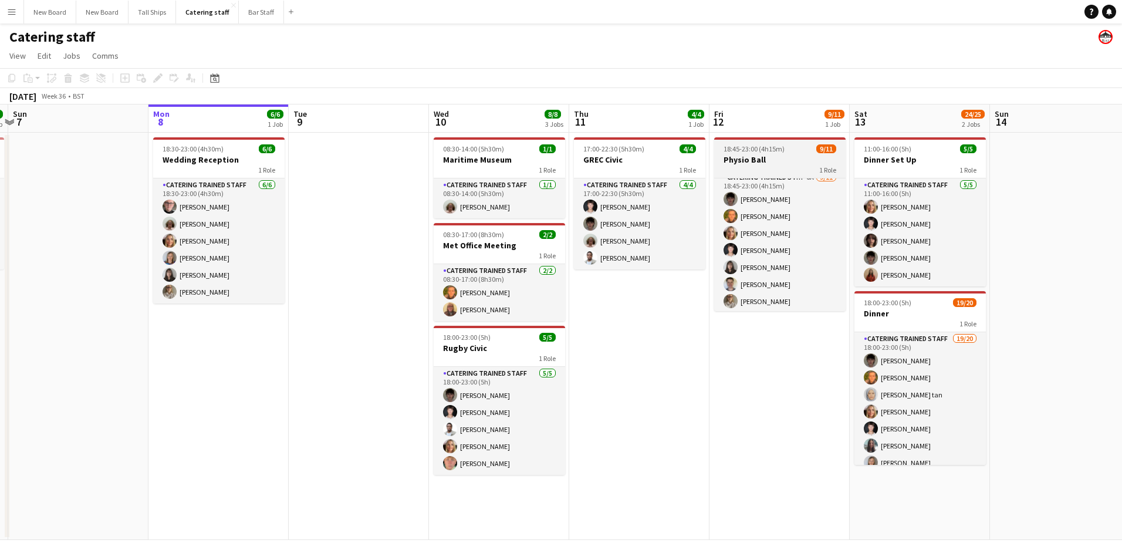
scroll to position [0, 0]
